Goal: Find contact information: Find contact information

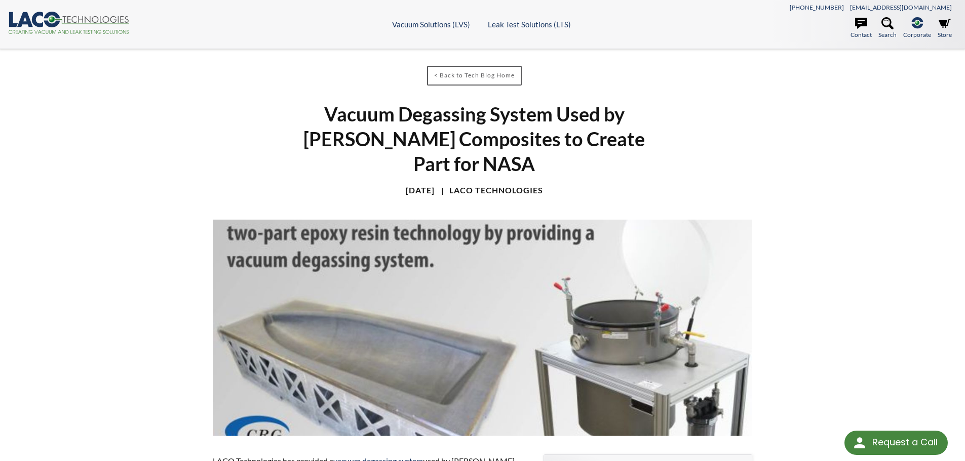
click at [108, 20] on icon ".cls-1{fill:#193661;}.cls-2{fill:#58595b;}.cls-3{fill:url(#radial-gradient);}.c…" at bounding box center [69, 23] width 122 height 22
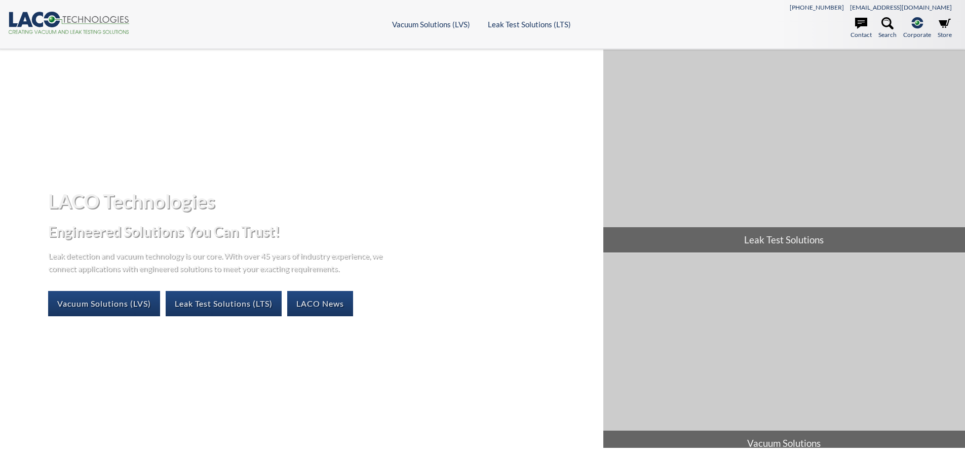
select select "Language Translate Widget"
click at [115, 301] on link "Vacuum Solutions (LVS)" at bounding box center [104, 303] width 112 height 25
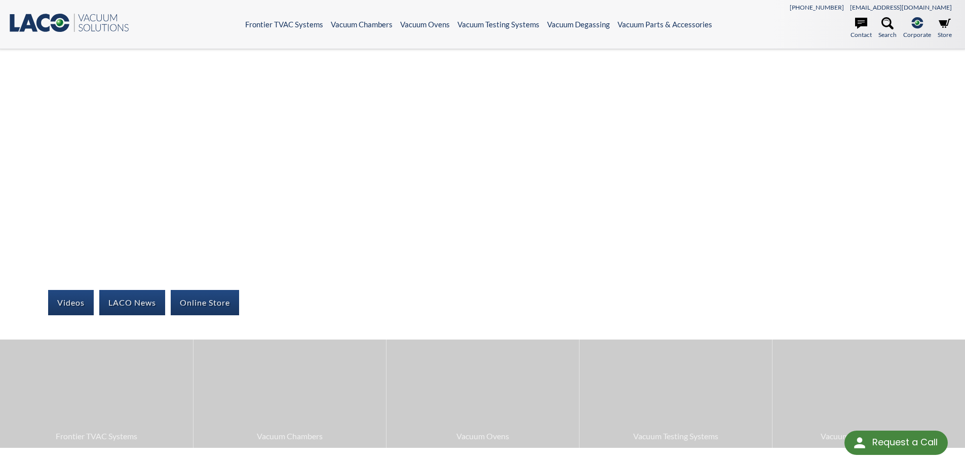
select select "Language Translate Widget"
click at [860, 27] on icon at bounding box center [861, 23] width 12 height 12
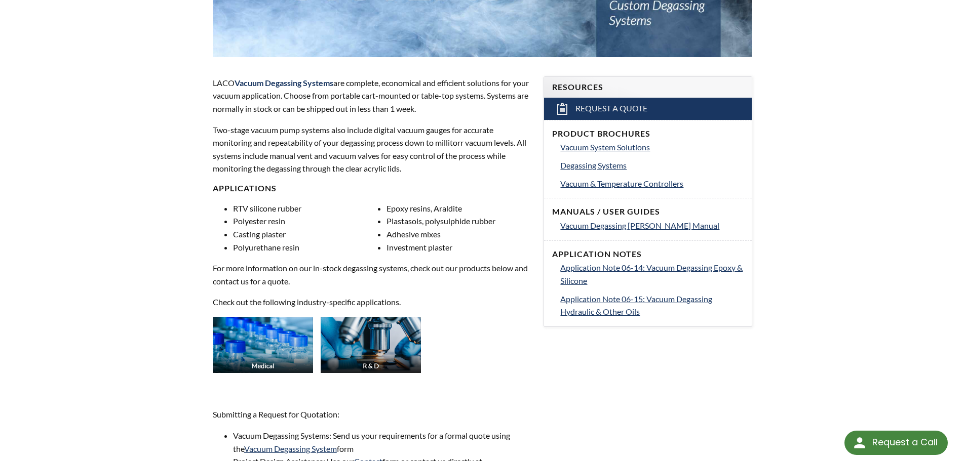
scroll to position [279, 0]
click at [591, 184] on span "Vacuum & Temperature Controllers" at bounding box center [621, 183] width 123 height 10
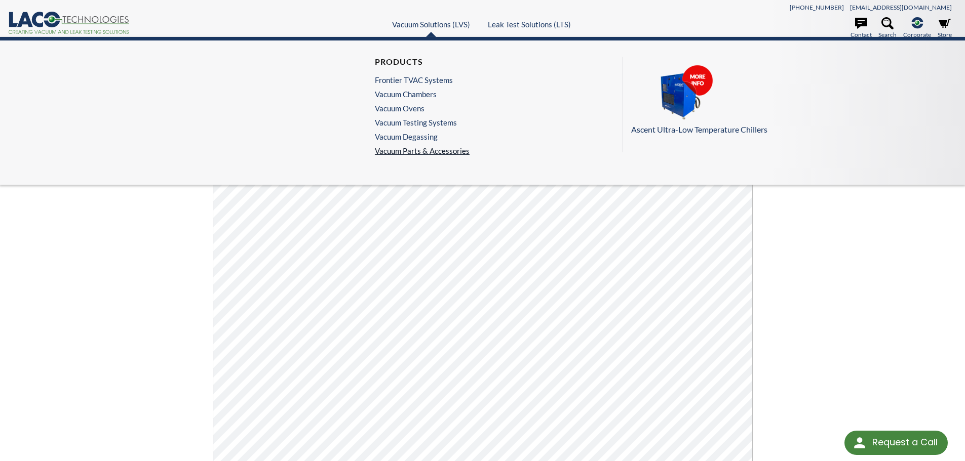
click at [398, 150] on link "Vacuum Parts & Accessories" at bounding box center [422, 150] width 95 height 9
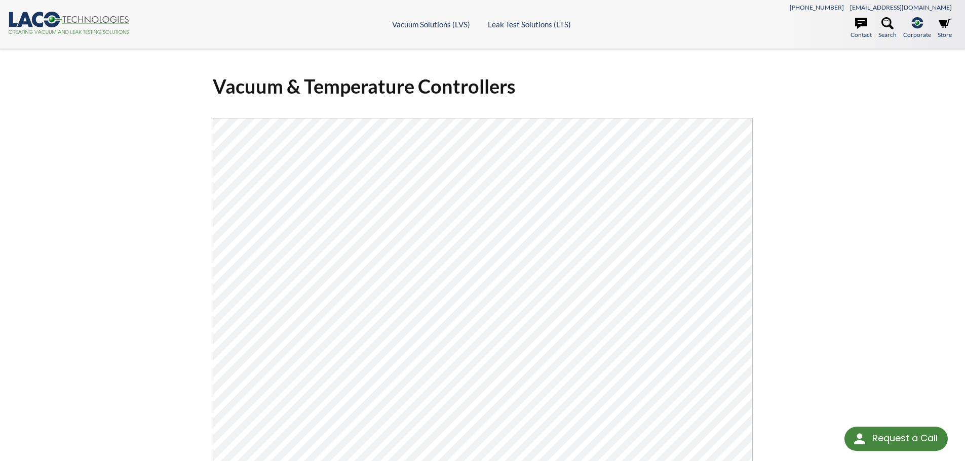
select select "Language Translate Widget"
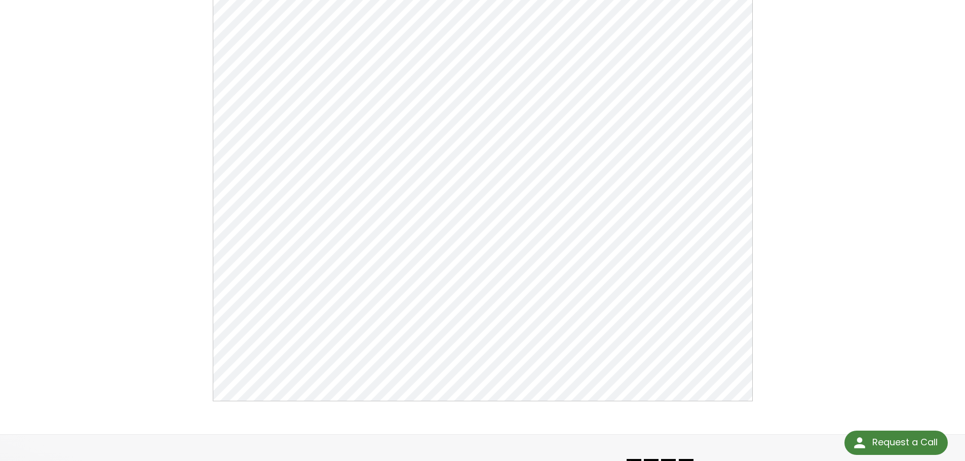
scroll to position [178, 0]
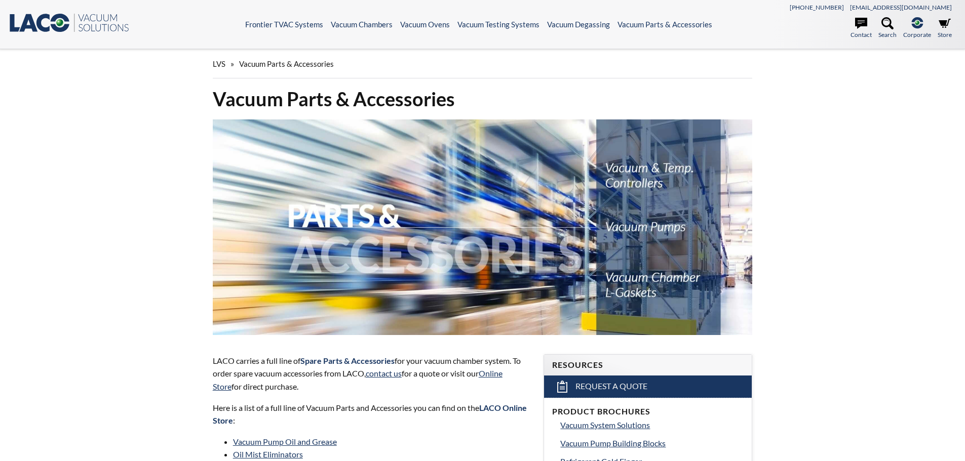
select select "Language Translate Widget"
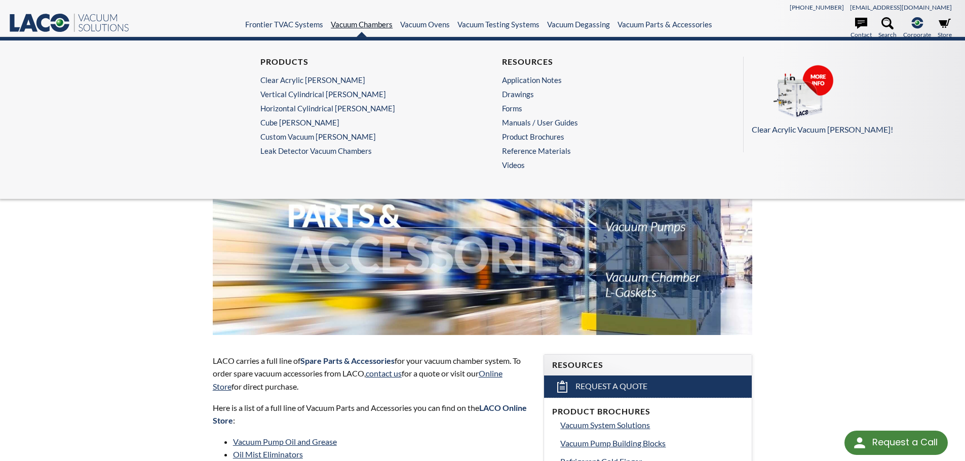
click at [351, 21] on link "Vacuum Chambers" at bounding box center [362, 24] width 62 height 9
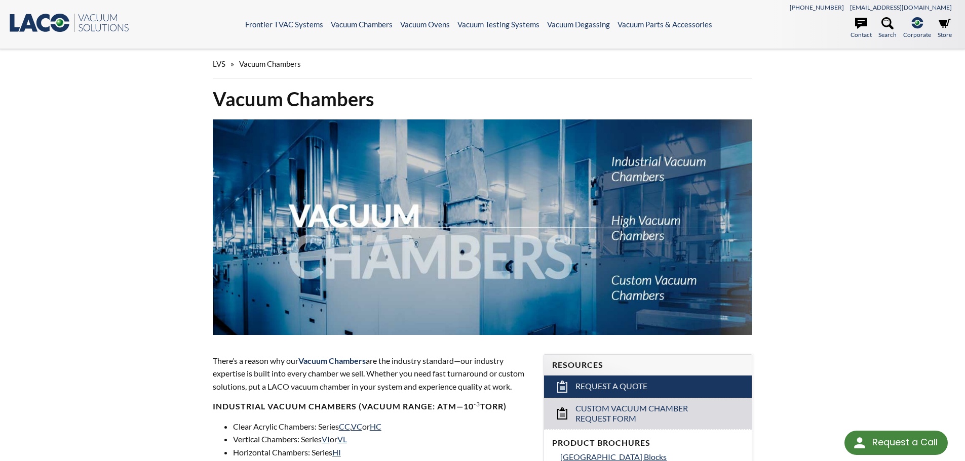
select select "Language Translate Widget"
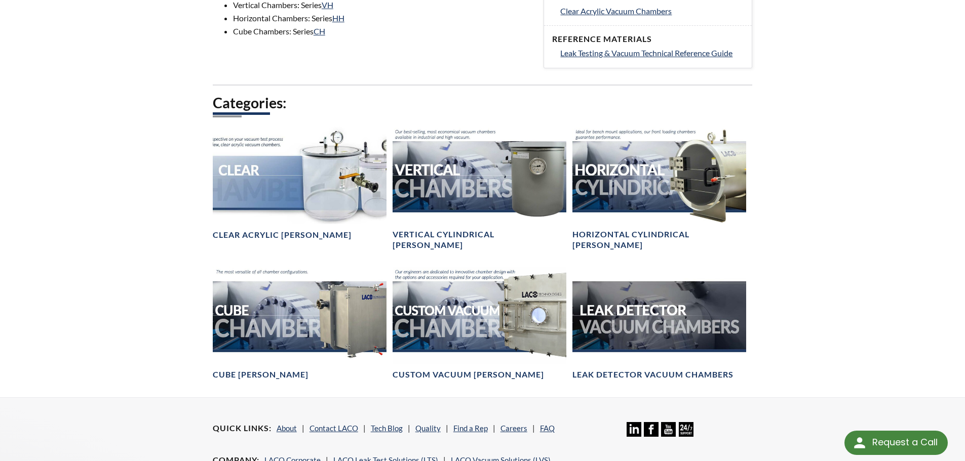
scroll to position [501, 0]
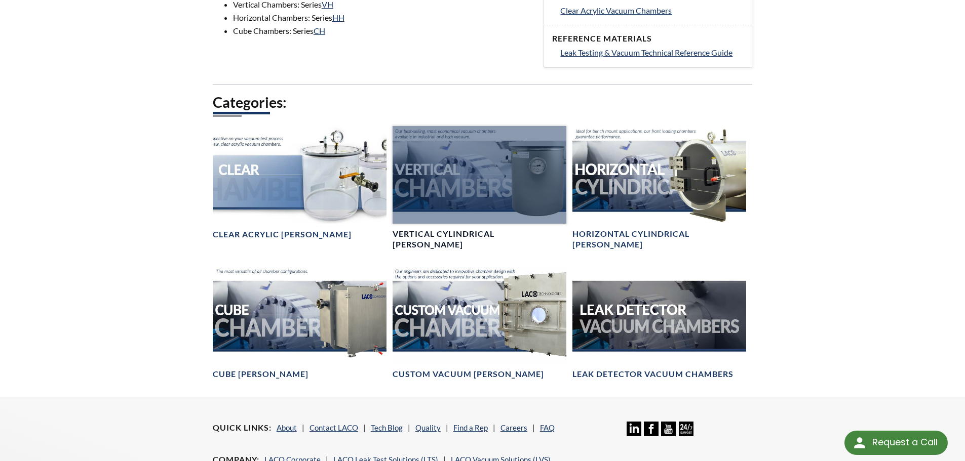
click at [465, 188] on div at bounding box center [480, 175] width 174 height 98
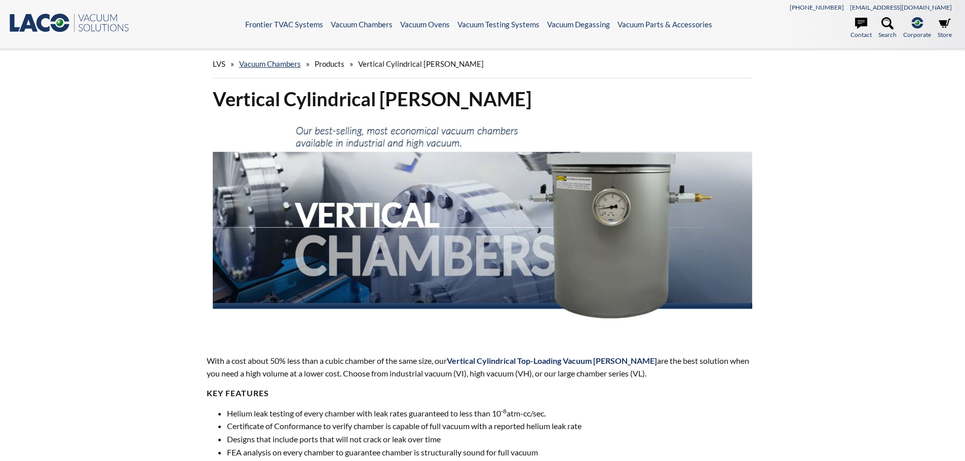
select select "Language Translate Widget"
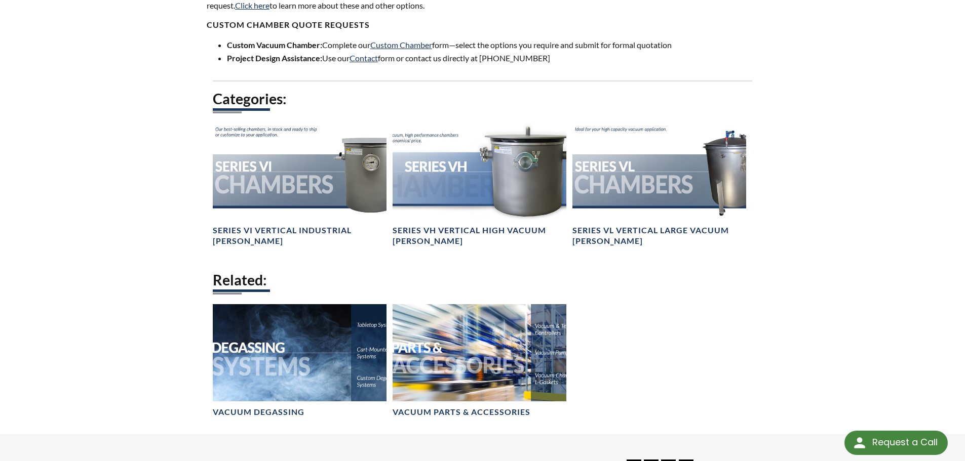
scroll to position [813, 0]
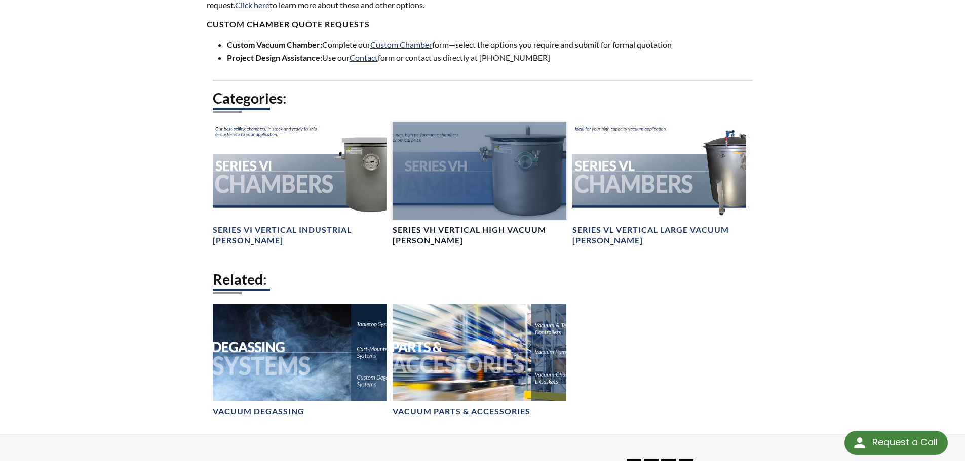
click at [413, 237] on h4 "Series VH Vertical High Vacuum [PERSON_NAME]" at bounding box center [480, 235] width 174 height 21
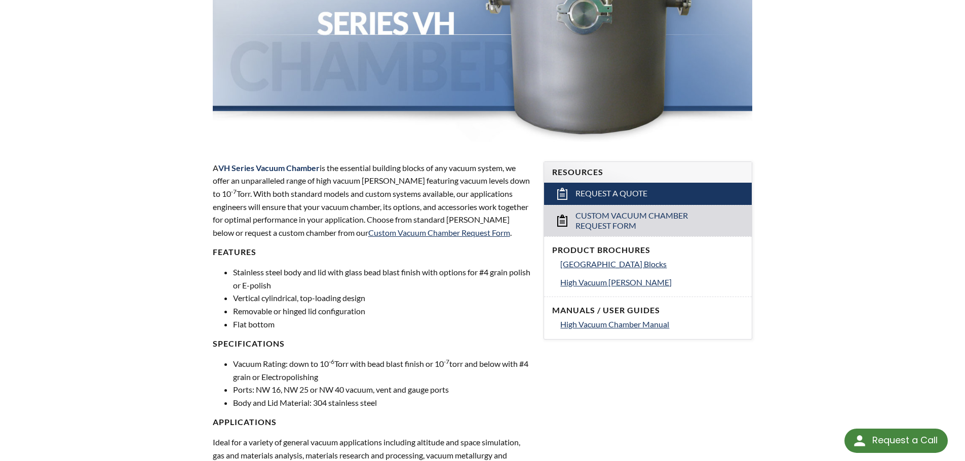
select select "Language Translate Widget"
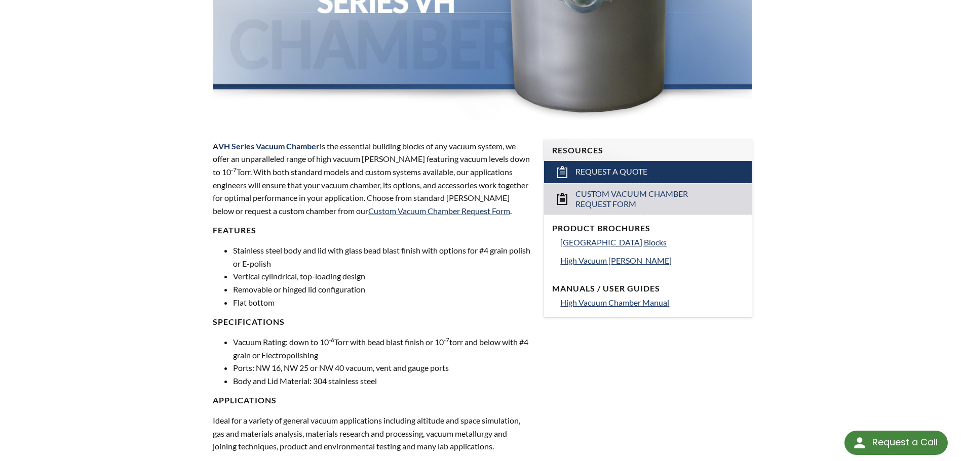
scroll to position [212, 0]
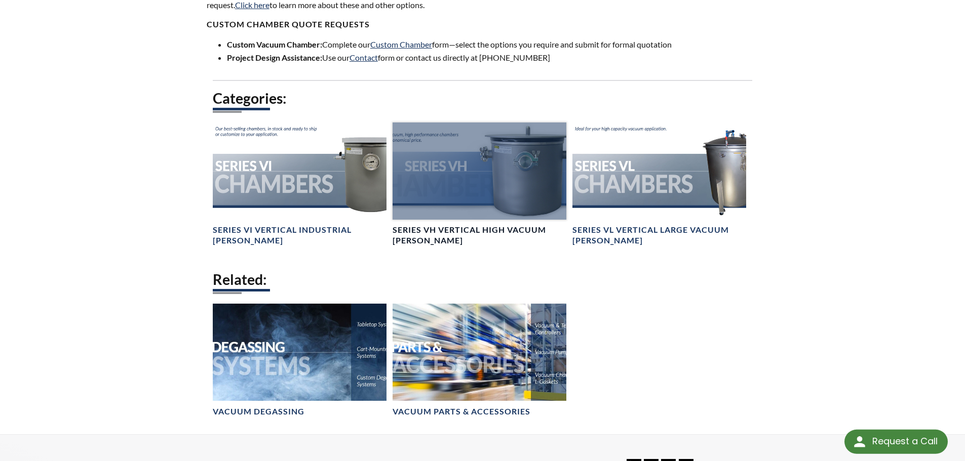
select select "Language Translate Widget"
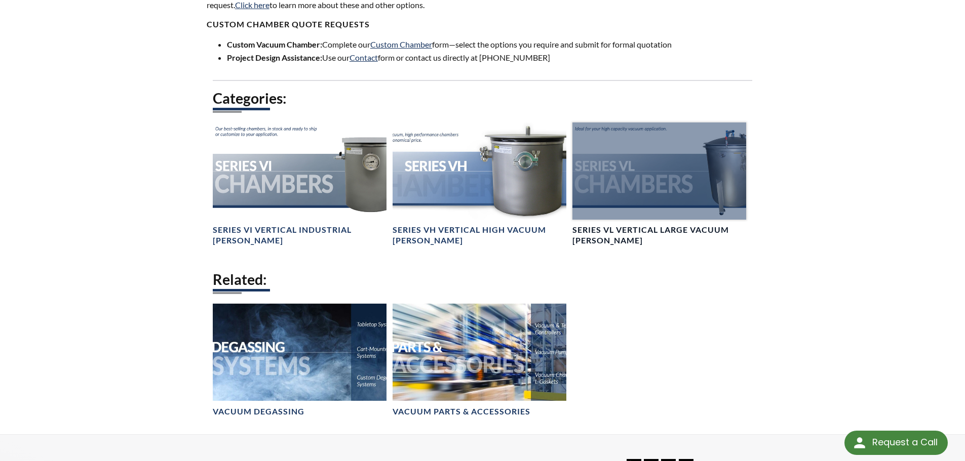
click at [625, 191] on div at bounding box center [659, 172] width 174 height 98
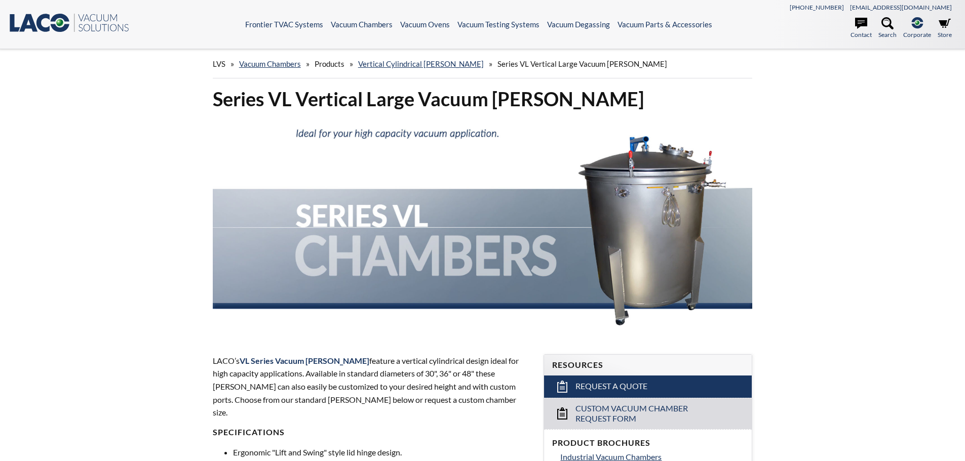
select select "Language Translate Widget"
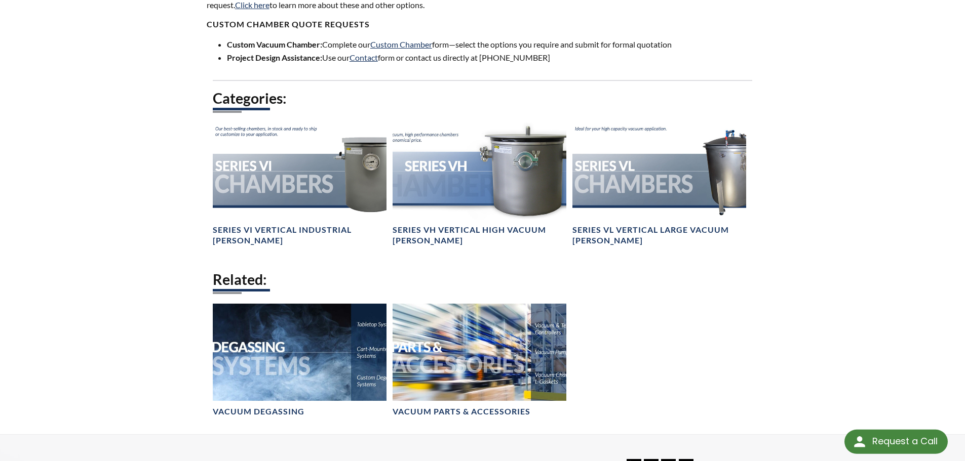
select select "Language Translate Widget"
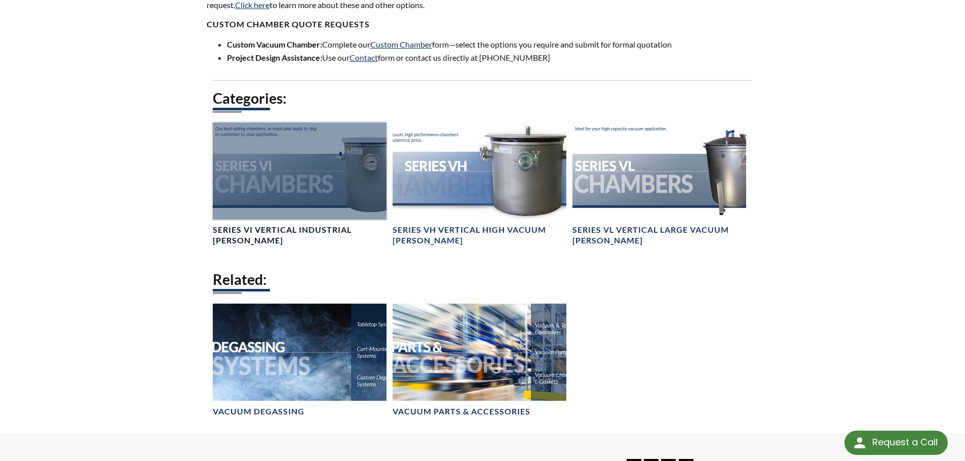
click at [249, 197] on div at bounding box center [300, 172] width 174 height 98
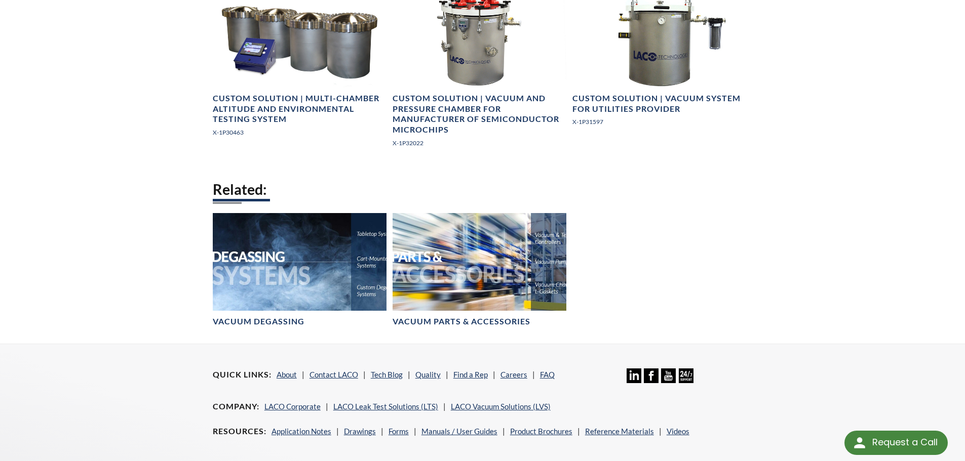
scroll to position [2029, 0]
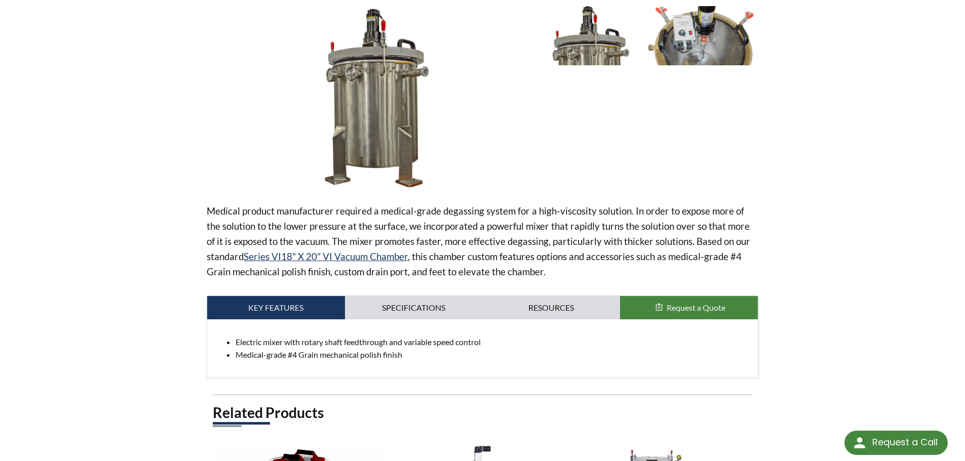
scroll to position [209, 0]
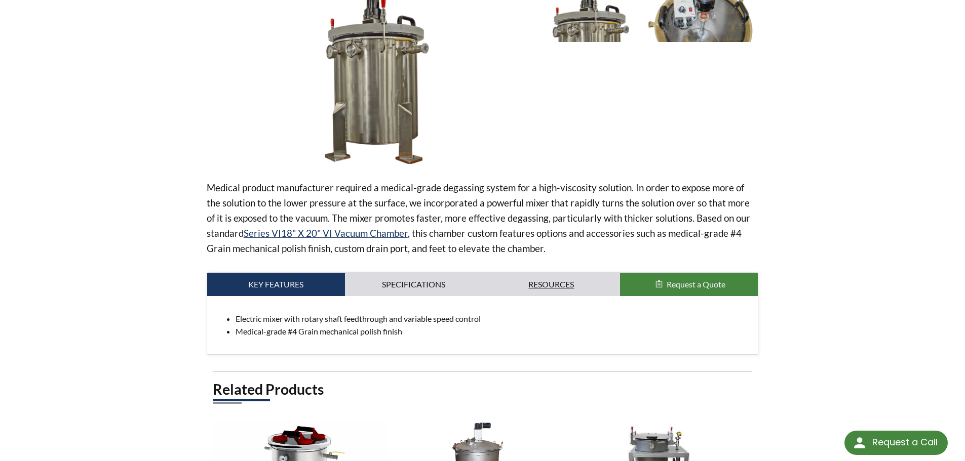
click at [487, 276] on link "Resources" at bounding box center [552, 284] width 138 height 23
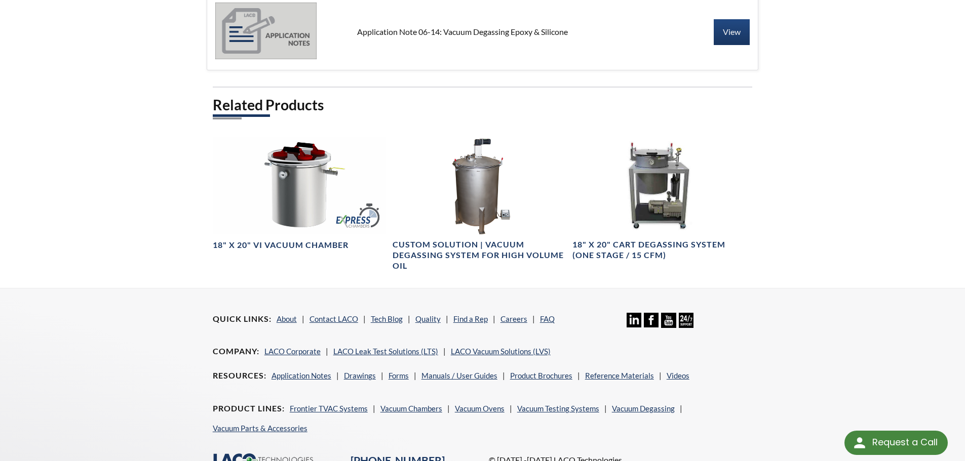
scroll to position [760, 0]
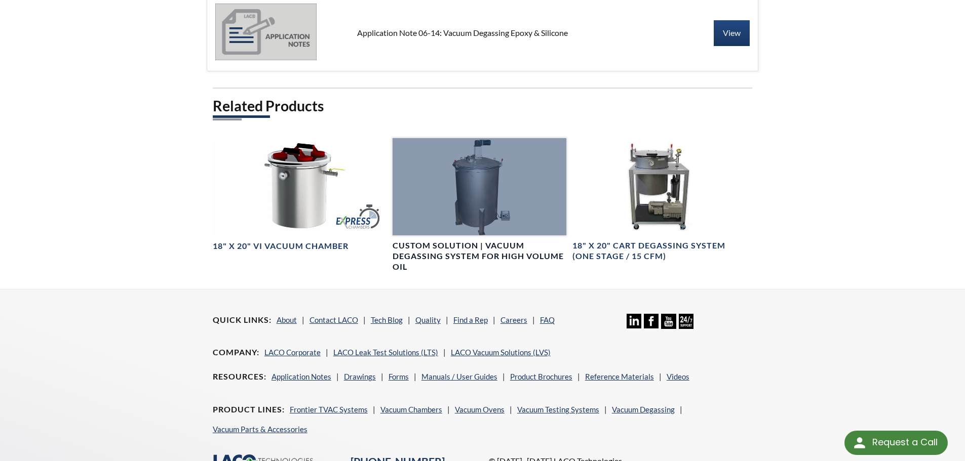
click at [494, 196] on div at bounding box center [480, 187] width 174 height 98
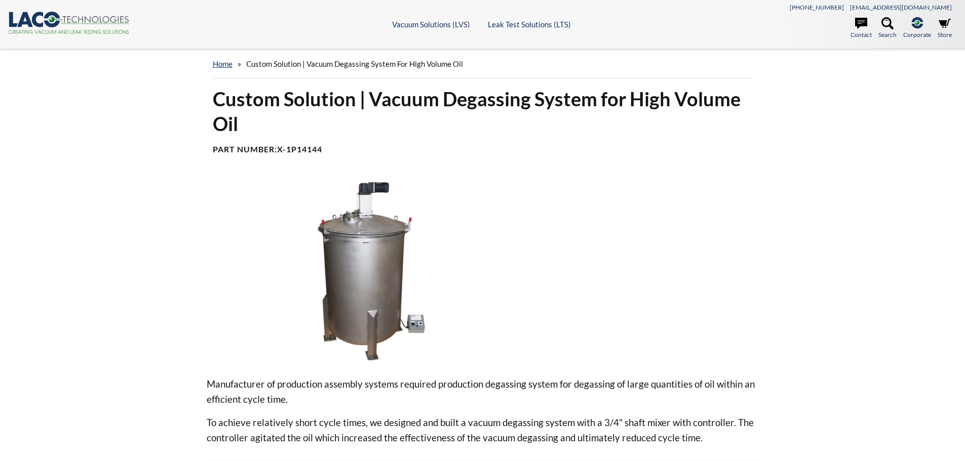
select select "Language Translate Widget"
click at [358, 196] on img at bounding box center [368, 269] width 323 height 181
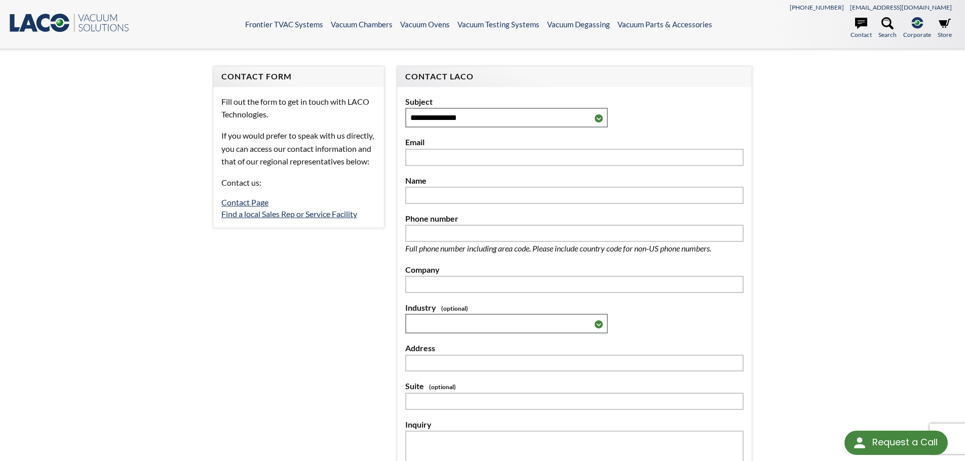
select select "Language Translate Widget"
click at [240, 207] on link "Contact Page" at bounding box center [244, 203] width 47 height 10
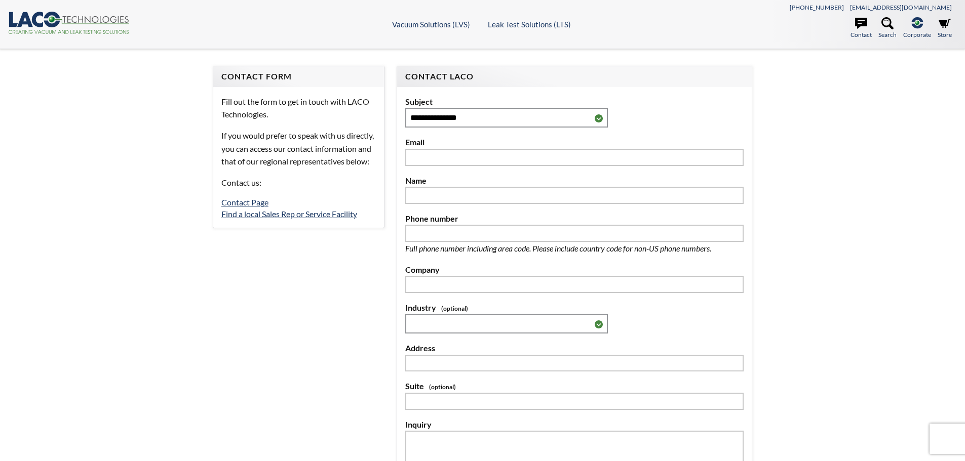
select select "Language Translate Widget"
click at [296, 219] on link "Find a local Sales Rep or Service Facility" at bounding box center [289, 214] width 136 height 10
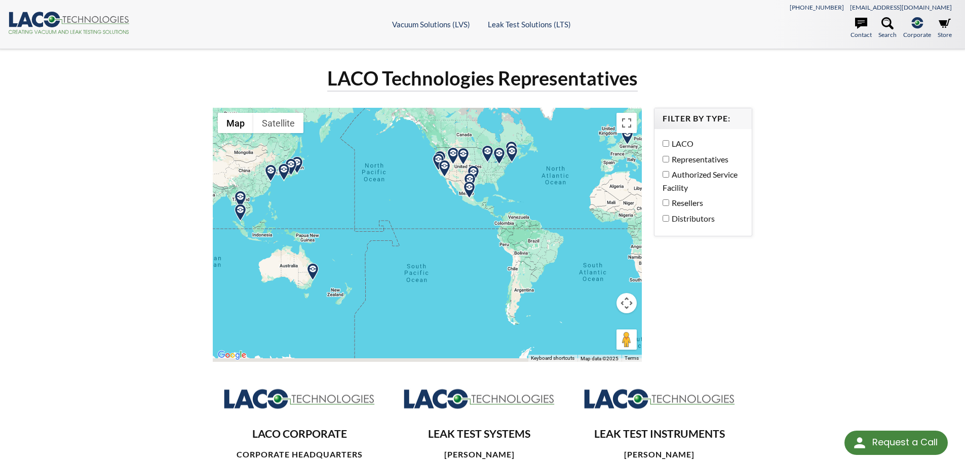
drag, startPoint x: 413, startPoint y: 311, endPoint x: 461, endPoint y: 238, distance: 87.4
click at [461, 238] on div at bounding box center [428, 235] width 430 height 254
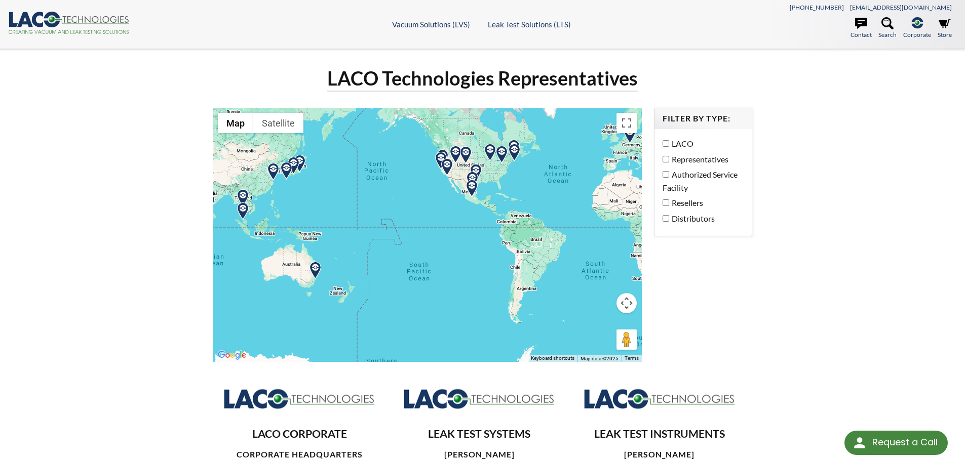
click at [310, 282] on div at bounding box center [428, 235] width 430 height 254
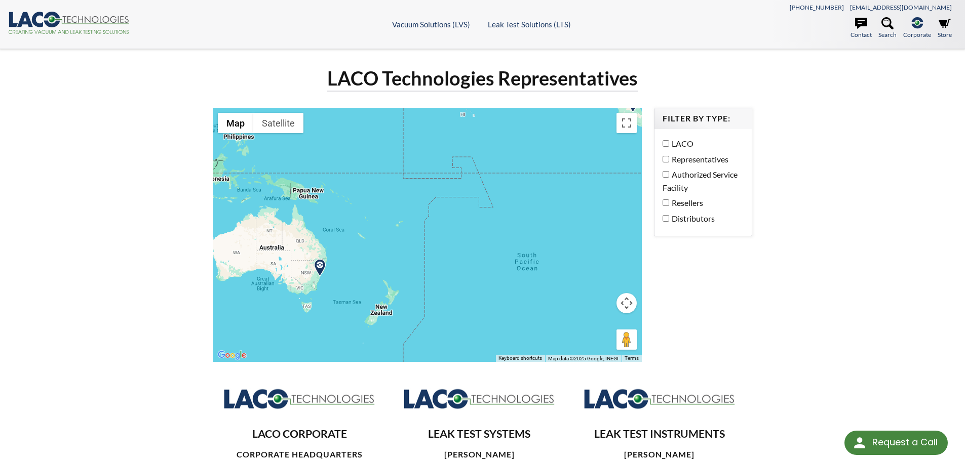
click at [310, 282] on div at bounding box center [428, 235] width 430 height 254
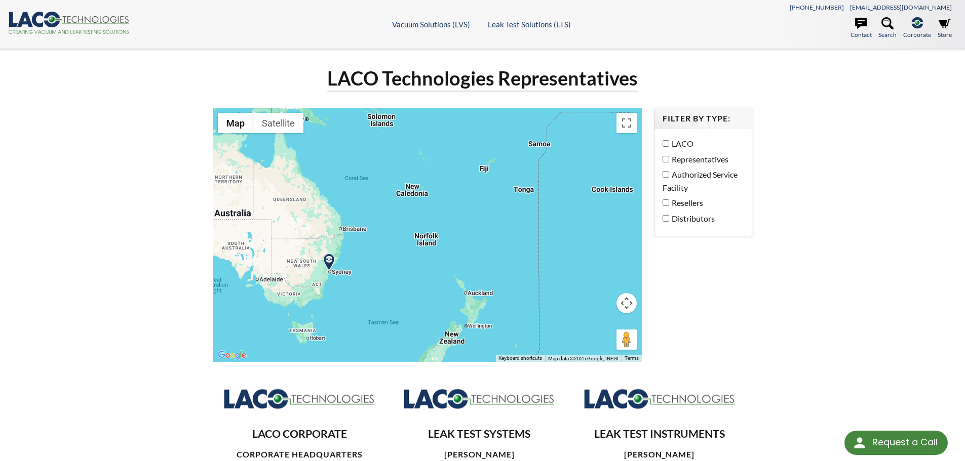
click at [310, 282] on div at bounding box center [428, 235] width 430 height 254
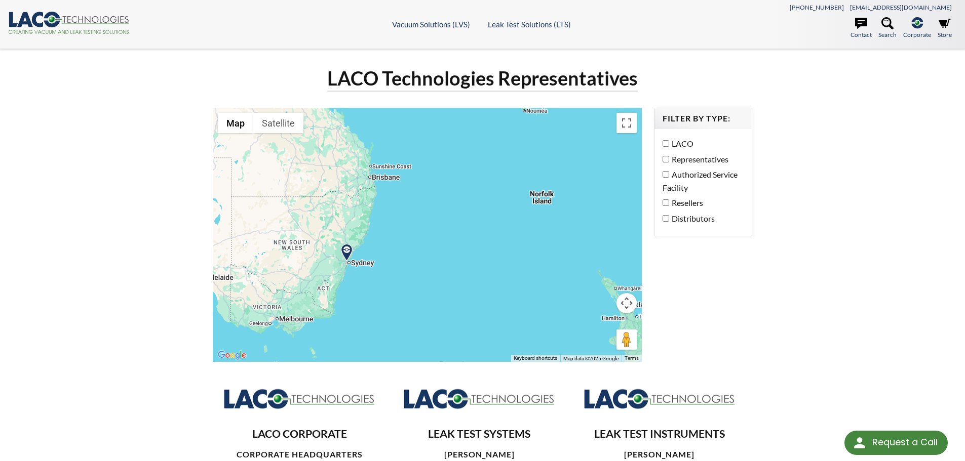
click at [346, 249] on img at bounding box center [347, 253] width 18 height 18
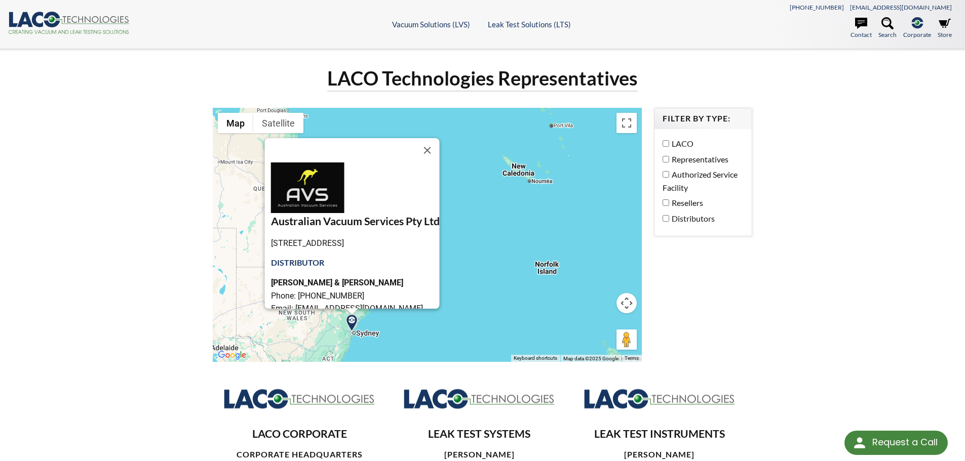
click at [430, 217] on h3 "Australian Vacuum Services Pty Ltd" at bounding box center [354, 222] width 169 height 14
drag, startPoint x: 422, startPoint y: 224, endPoint x: 249, endPoint y: 227, distance: 173.3
click at [270, 227] on h3 "Australian Vacuum Services Pty Ltd" at bounding box center [354, 222] width 169 height 14
copy h3 "Australian Vacuum Services Pty Ltd"
